Goal: Information Seeking & Learning: Learn about a topic

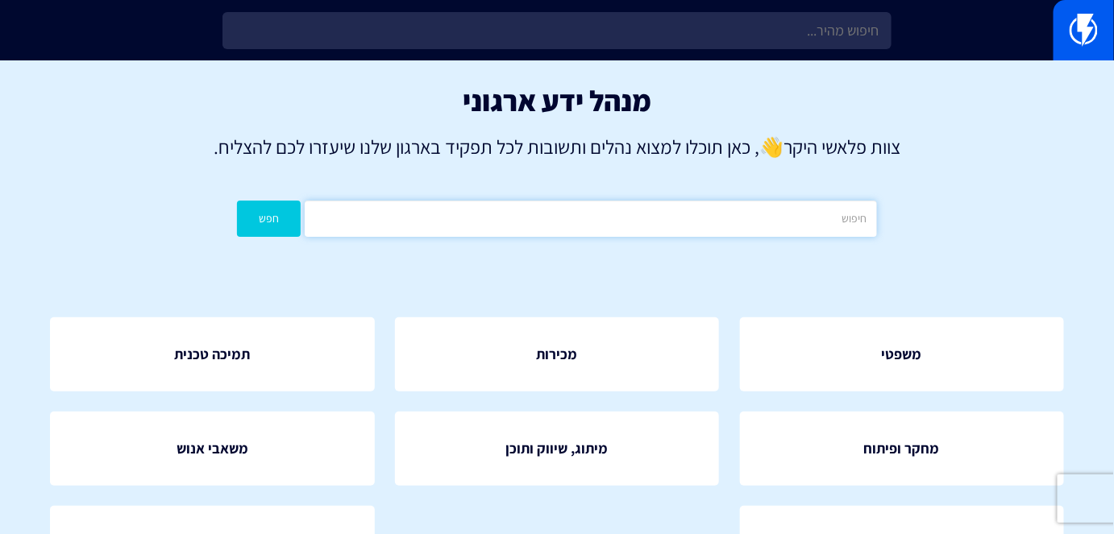
click at [684, 226] on input "text" at bounding box center [590, 219] width 571 height 36
type input "ש"
type input "שופיפיי"
click at [237, 201] on button "חפש" at bounding box center [269, 219] width 64 height 36
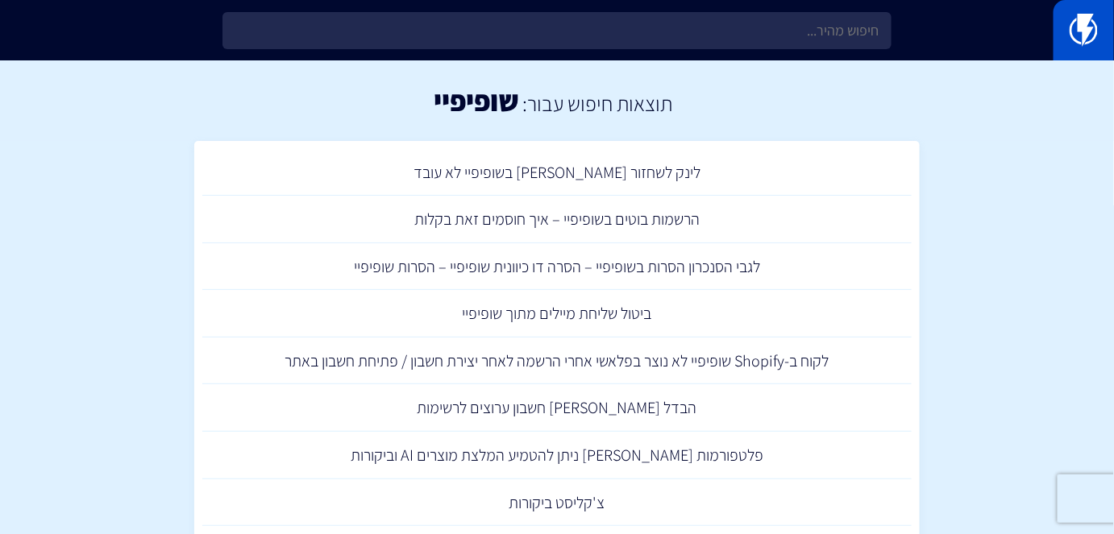
click at [1099, 35] on link at bounding box center [1083, 30] width 60 height 60
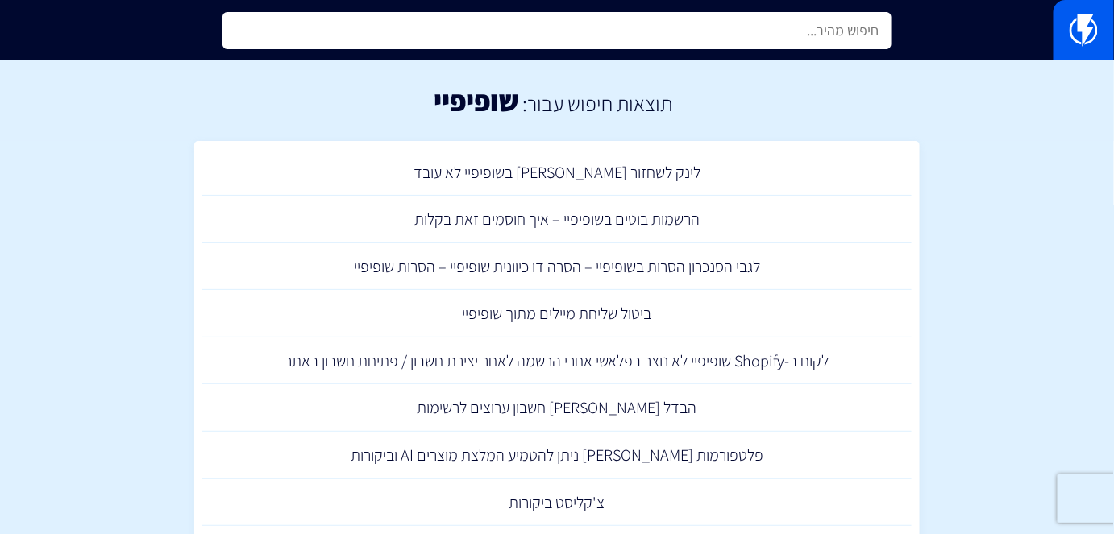
click at [862, 37] on input "text" at bounding box center [556, 30] width 668 height 37
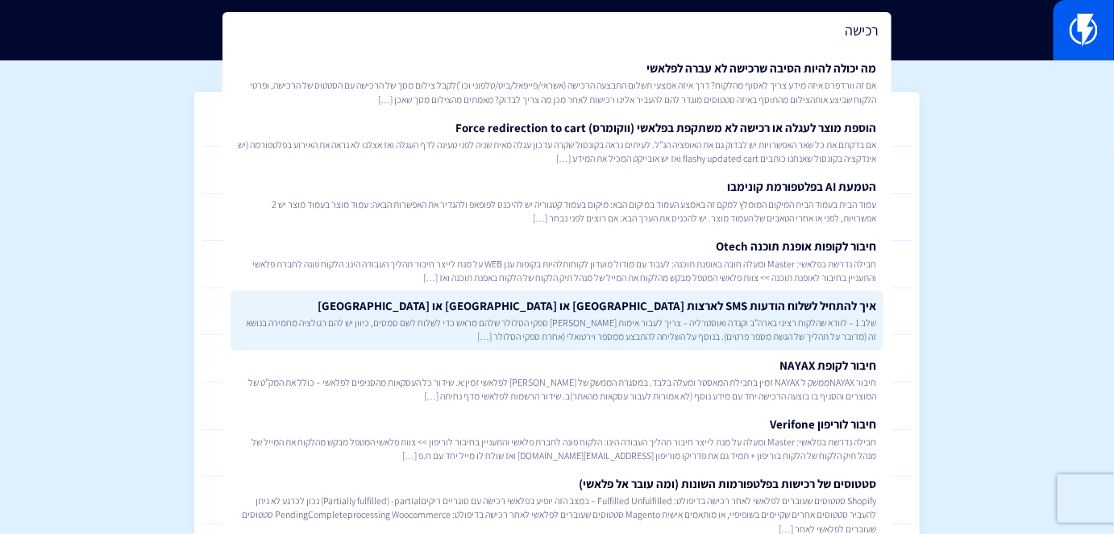
scroll to position [73, 0]
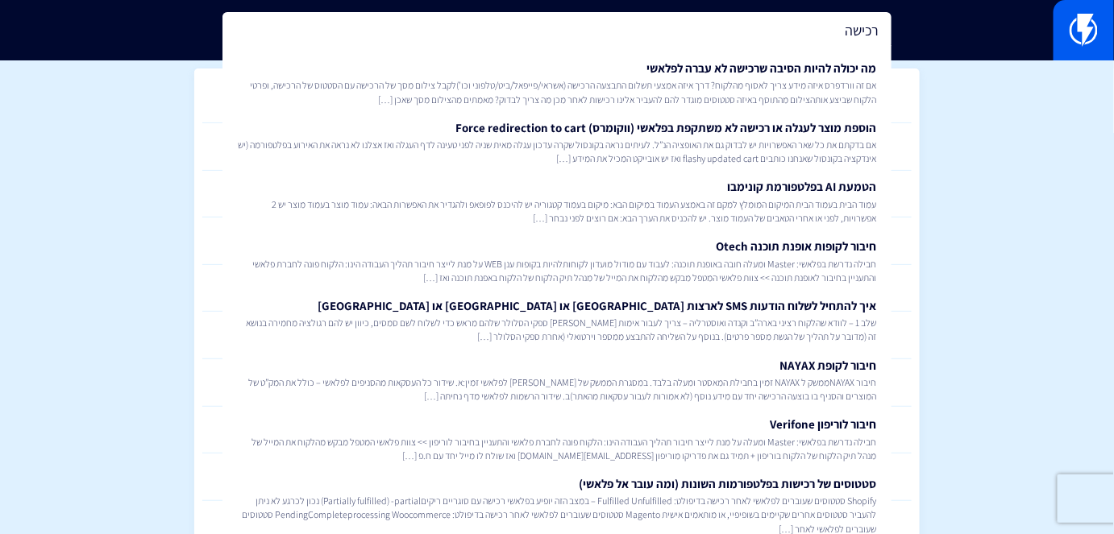
click at [823, 31] on input "רכישה" at bounding box center [556, 30] width 668 height 37
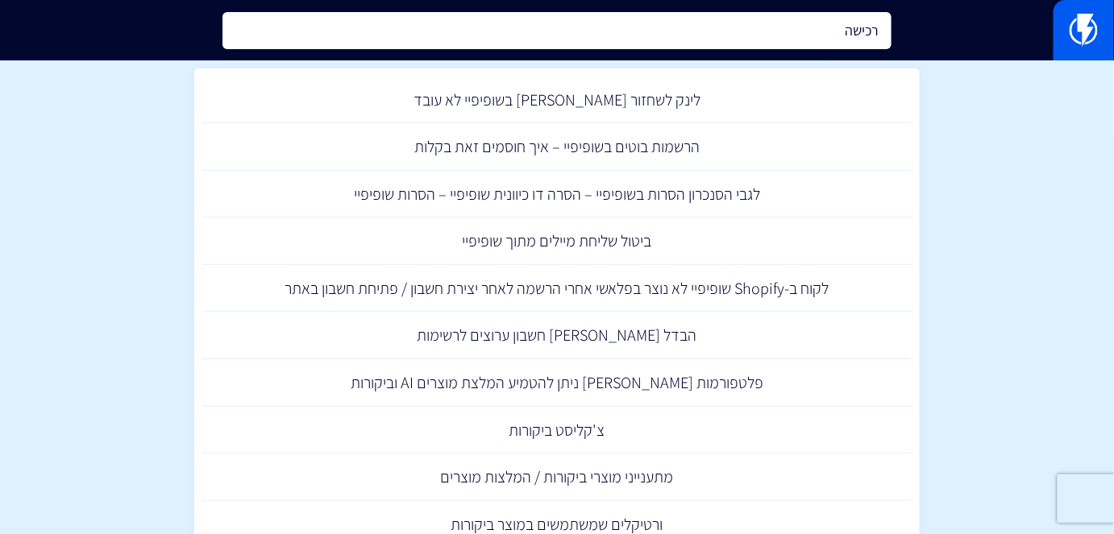
click at [823, 31] on input "רכישה" at bounding box center [556, 30] width 668 height 37
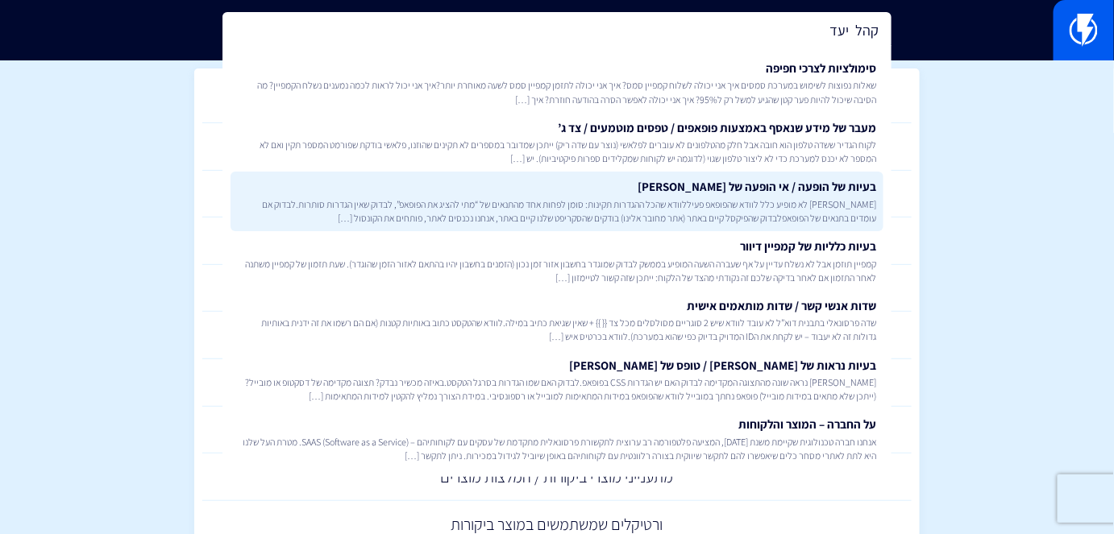
type input "קהל יעד"
click at [806, 229] on link "בעיות של הופעה / אי הופעה של [PERSON_NAME] לא מופיע כלל לוודא שהפופאפ פעיללוודא…" at bounding box center [557, 202] width 652 height 60
